Goal: Navigation & Orientation: Find specific page/section

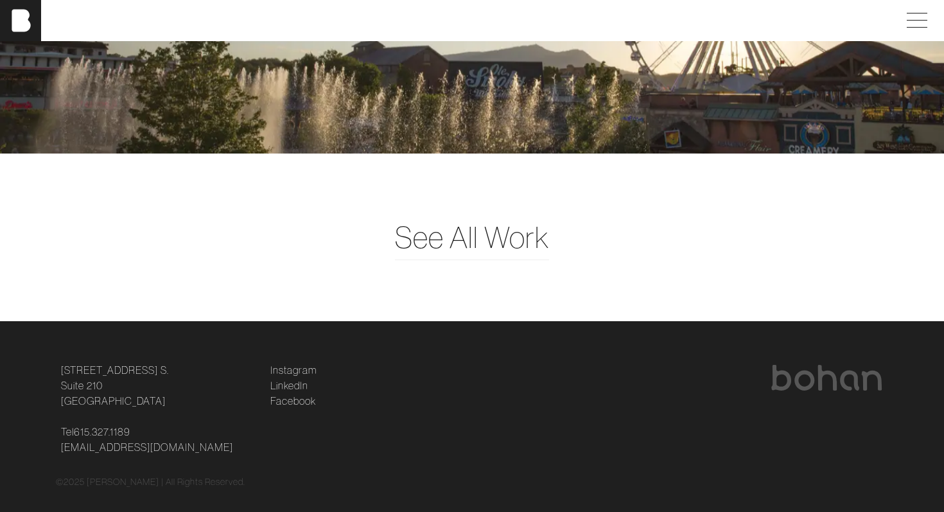
scroll to position [3211, 0]
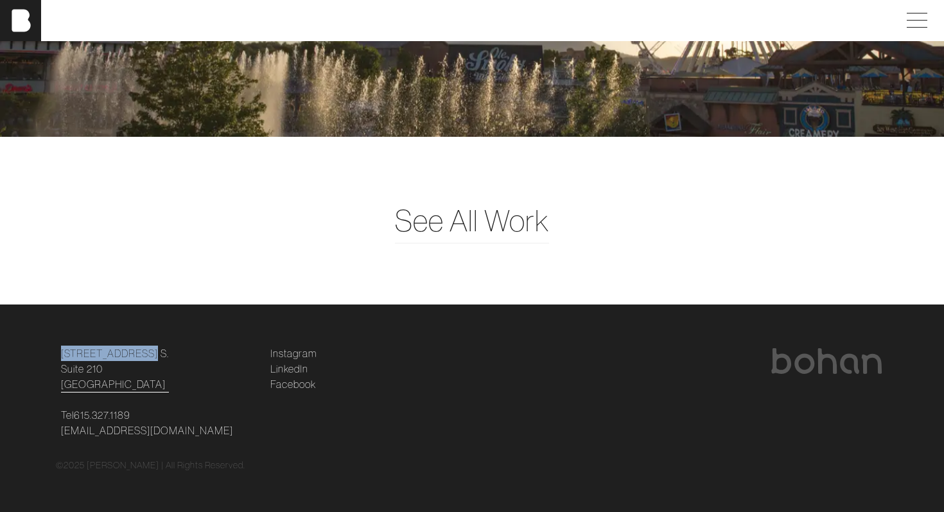
drag, startPoint x: 62, startPoint y: 349, endPoint x: 149, endPoint y: 350, distance: 86.7
click at [149, 350] on div "[STREET_ADDRESS] [STREET_ADDRESS] Tel [PHONE_NUMBER] [EMAIL_ADDRESS][DOMAIN_NAM…" at bounding box center [472, 392] width 848 height 93
click at [118, 383] on link "[STREET_ADDRESS] [STREET_ADDRESS]" at bounding box center [115, 369] width 108 height 46
click at [925, 28] on span at bounding box center [915, 20] width 30 height 23
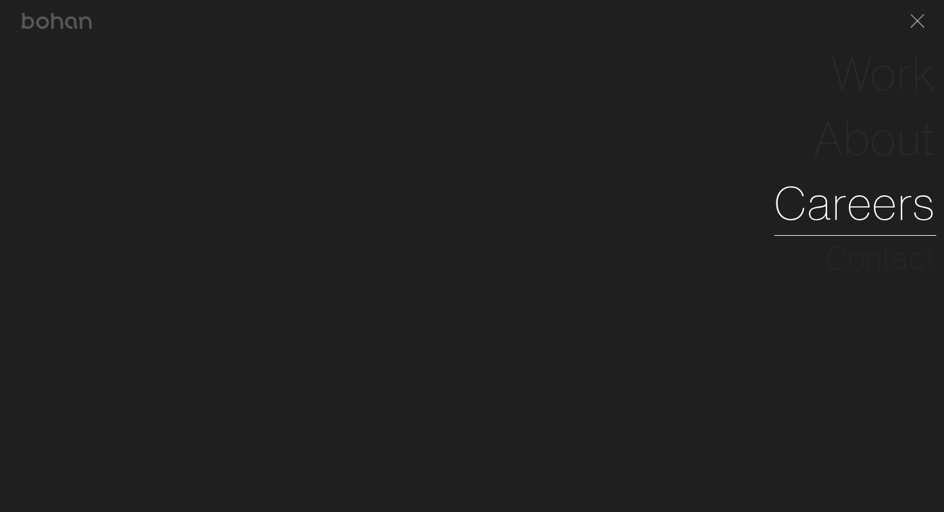
click at [851, 195] on link "Careers" at bounding box center [856, 203] width 162 height 65
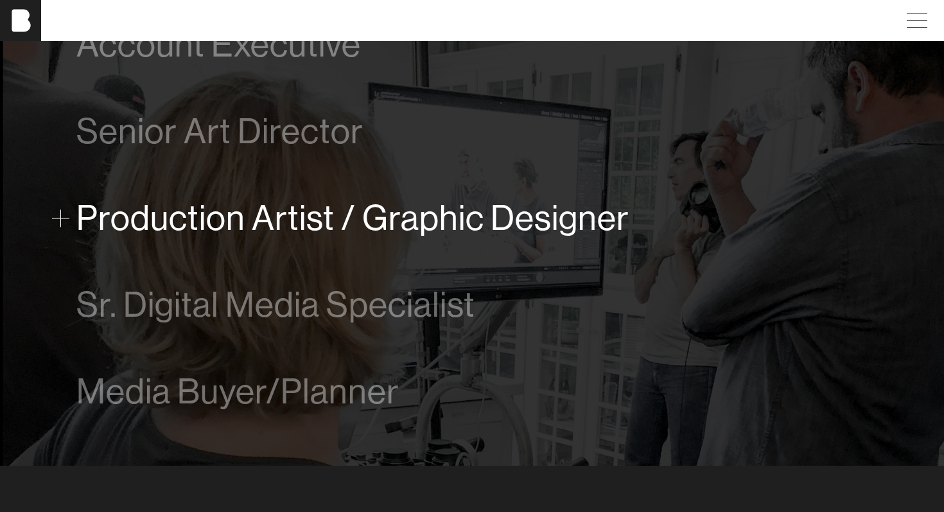
click at [495, 222] on span "Production Artist / Graphic Designer" at bounding box center [352, 218] width 553 height 39
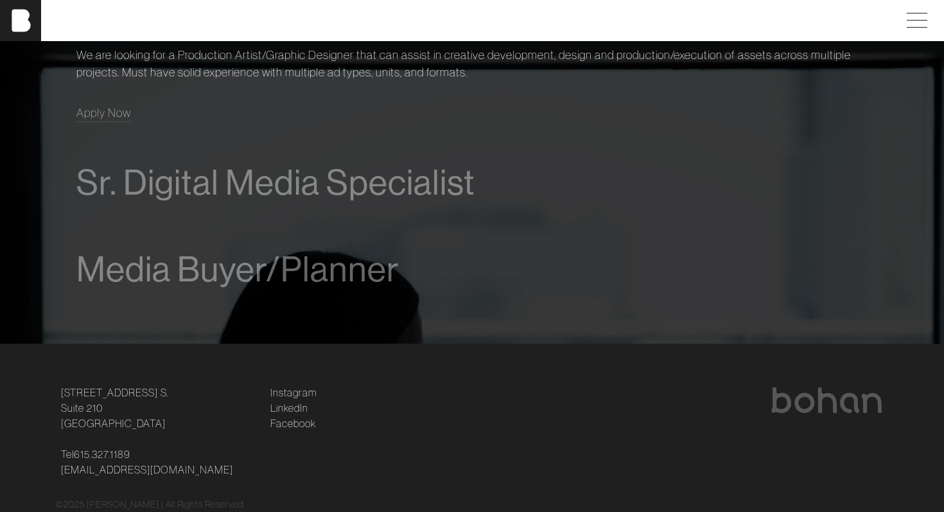
scroll to position [1040, 0]
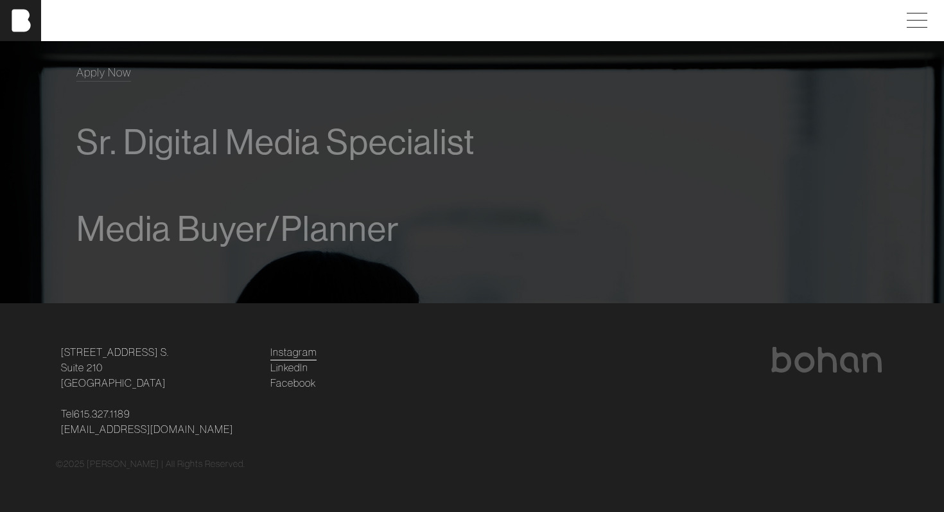
click at [281, 353] on link "Instagram" at bounding box center [293, 351] width 46 height 15
click at [932, 13] on div at bounding box center [918, 20] width 36 height 23
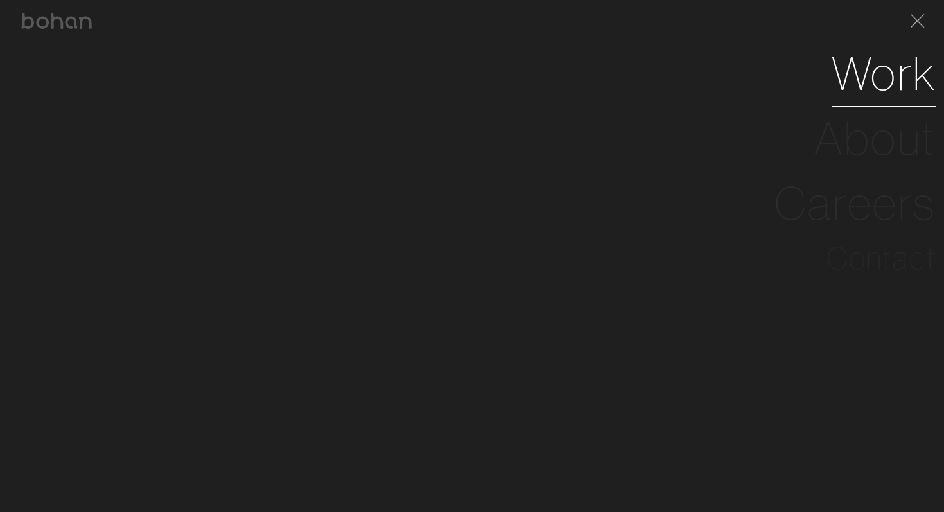
click at [878, 83] on link "Work" at bounding box center [884, 73] width 105 height 65
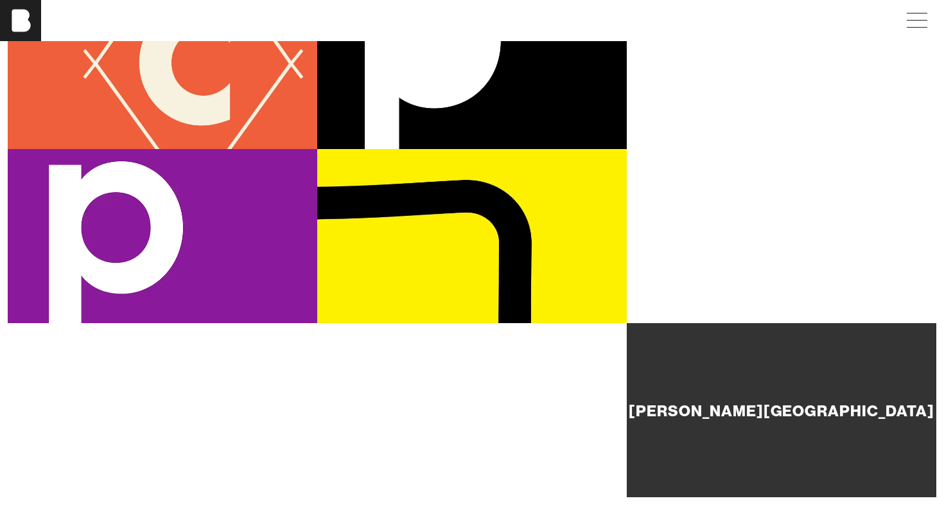
scroll to position [285, 0]
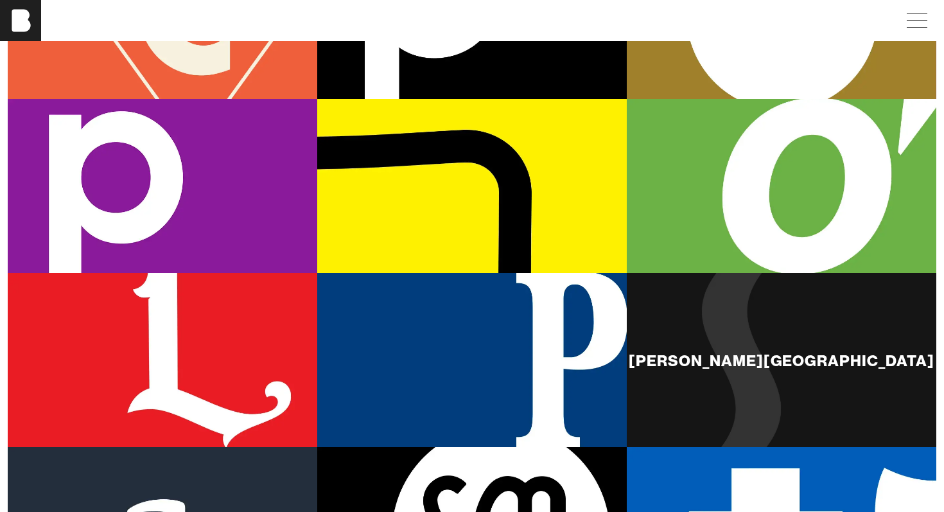
click at [730, 362] on div "[PERSON_NAME][GEOGRAPHIC_DATA]" at bounding box center [782, 360] width 306 height 15
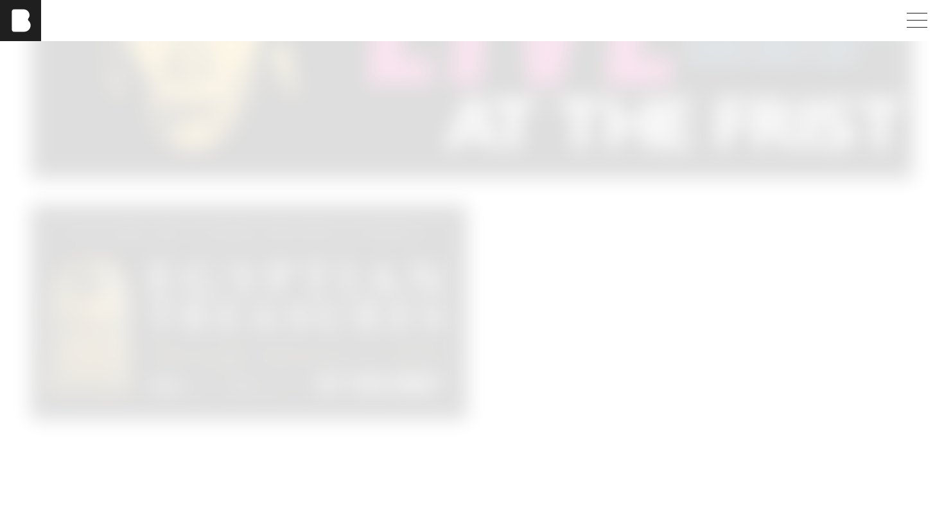
scroll to position [2686, 0]
